Goal: Task Accomplishment & Management: Manage account settings

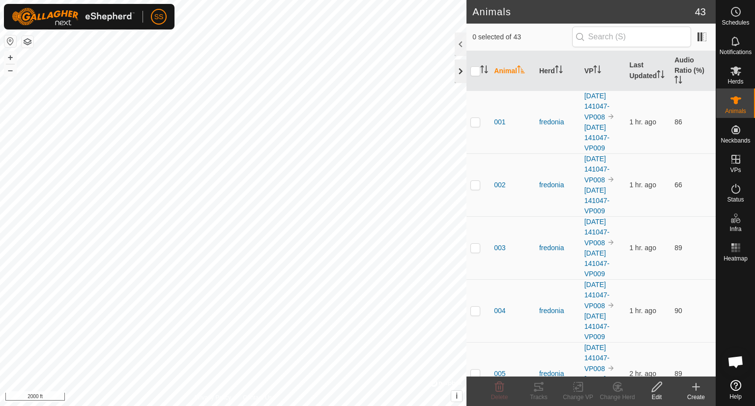
click at [458, 75] on div at bounding box center [461, 72] width 12 height 24
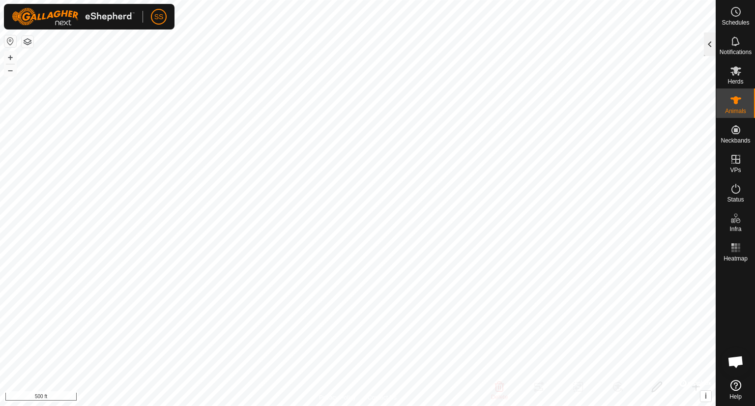
click at [710, 49] on div at bounding box center [710, 44] width 12 height 24
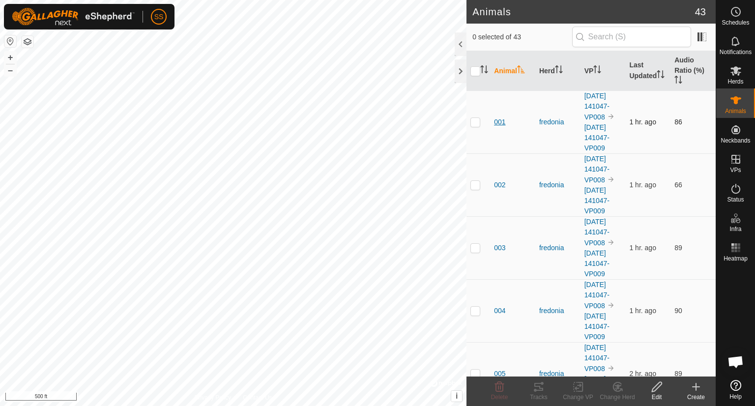
click at [498, 121] on span "001" at bounding box center [499, 122] width 11 height 10
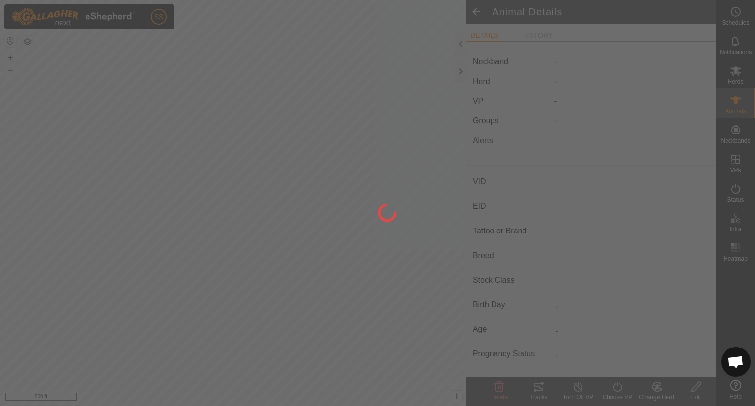
type input "001"
type input "-"
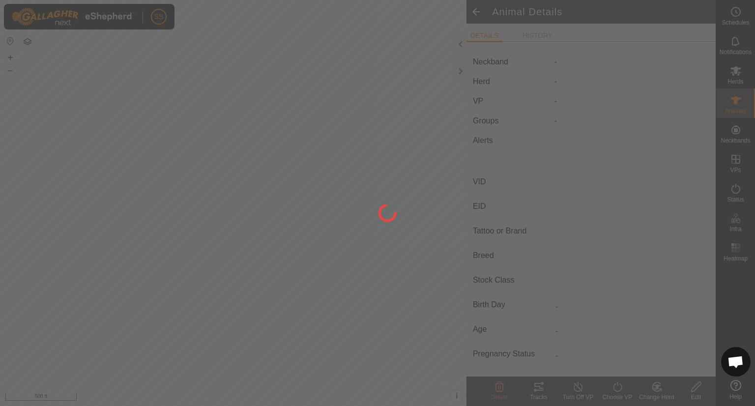
type input "0 kg"
type input "-"
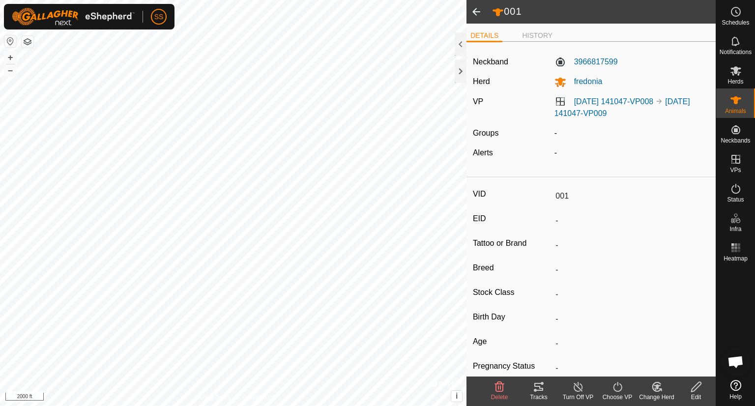
click at [473, 9] on span at bounding box center [477, 12] width 20 height 24
